Goal: Transaction & Acquisition: Purchase product/service

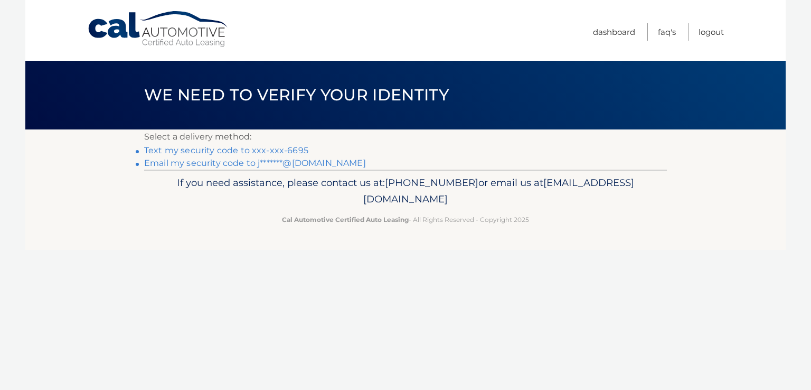
click at [216, 152] on link "Text my security code to xxx-xxx-6695" at bounding box center [226, 150] width 164 height 10
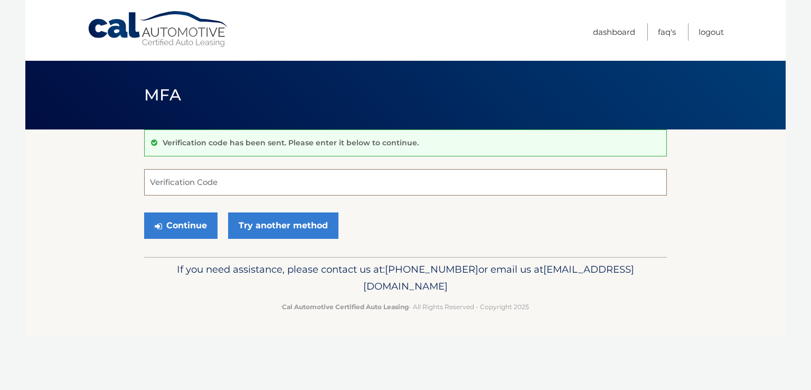
click at [199, 182] on input "Verification Code" at bounding box center [405, 182] width 523 height 26
type input "907209"
click at [188, 228] on button "Continue" at bounding box center [180, 225] width 73 height 26
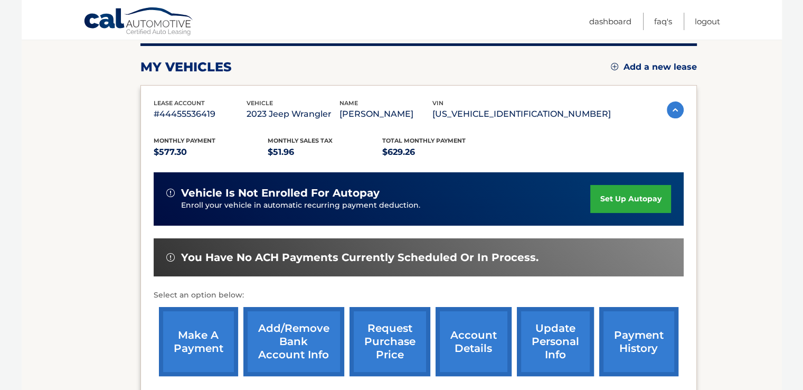
scroll to position [223, 0]
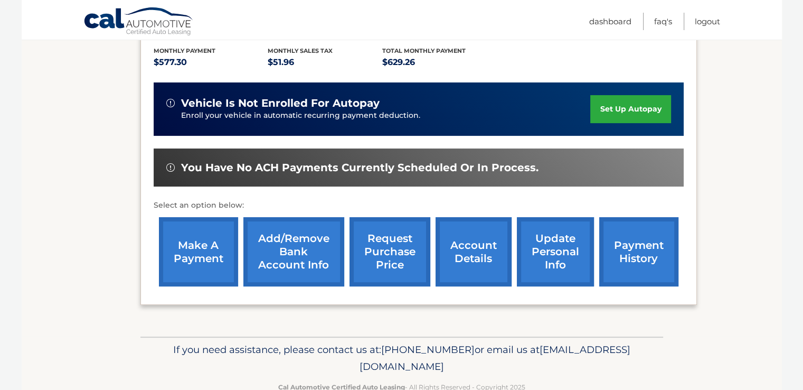
click at [193, 249] on link "make a payment" at bounding box center [198, 251] width 79 height 69
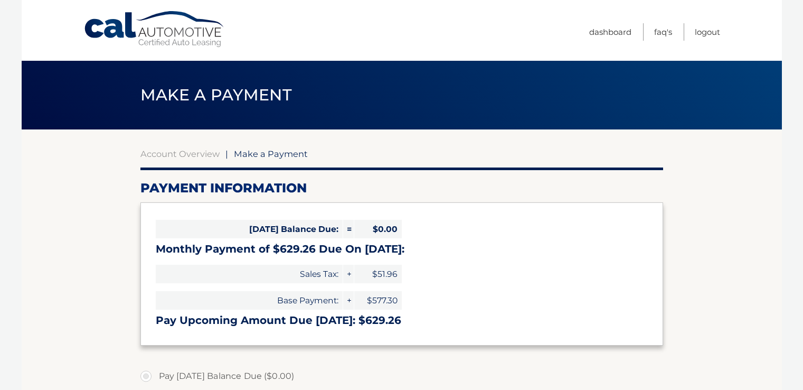
select select "N2ViZjQxZmUtNmZhNC00NTI3LWE2NDgtMDVlOWQ5YmE5ZmE0"
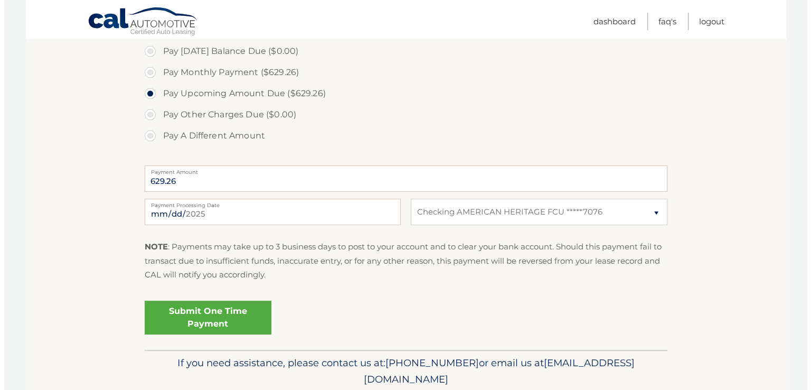
scroll to position [325, 0]
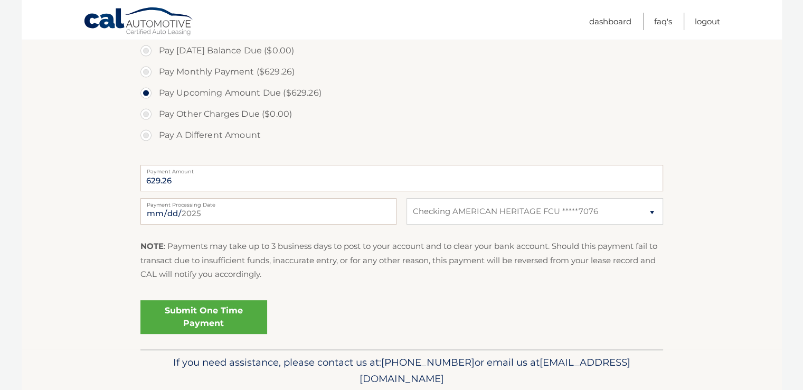
click at [85, 237] on section "Account Overview | Make a Payment Payment Information Today's Balance Due: = $0…" at bounding box center [402, 76] width 761 height 545
click at [205, 320] on link "Submit One Time Payment" at bounding box center [204, 317] width 127 height 34
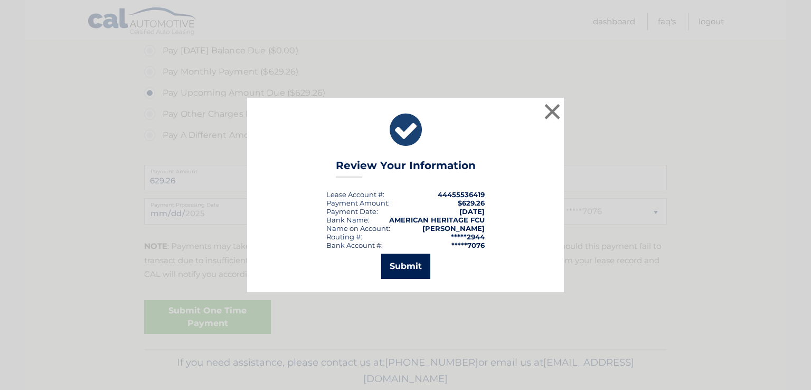
click at [398, 265] on button "Submit" at bounding box center [405, 266] width 49 height 25
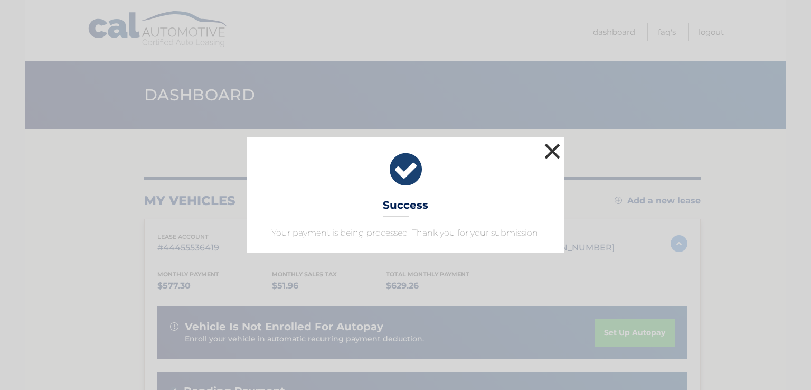
click at [548, 153] on button "×" at bounding box center [552, 151] width 21 height 21
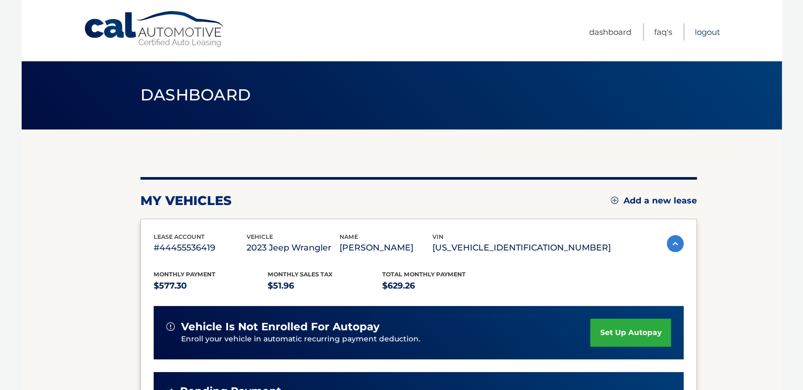
click at [701, 32] on link "Logout" at bounding box center [707, 31] width 25 height 17
